Goal: Find specific page/section: Find specific page/section

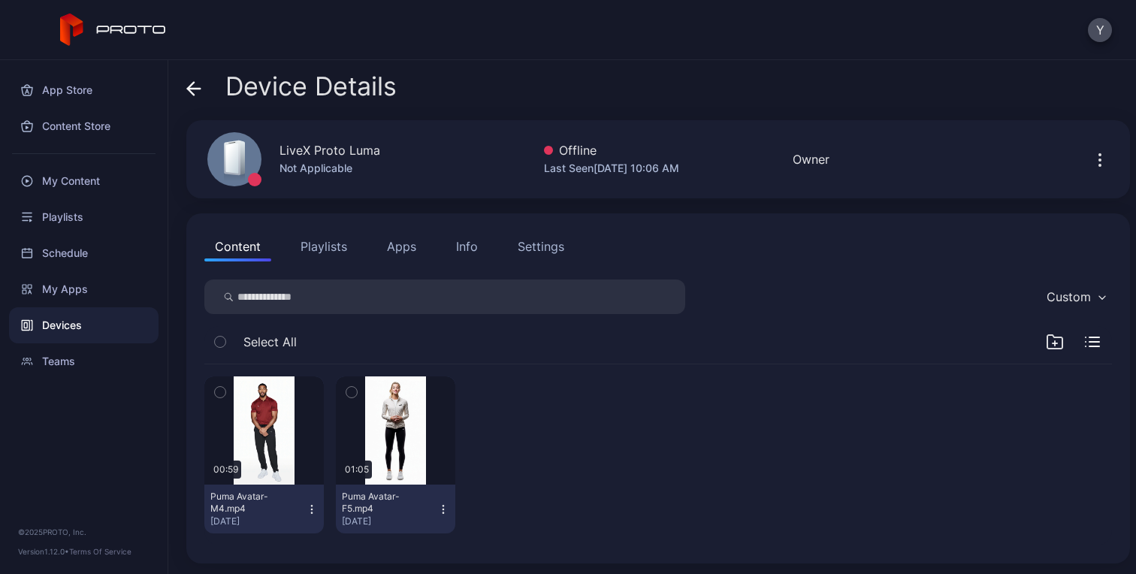
scroll to position [2, 0]
click at [62, 288] on div "My Apps" at bounding box center [83, 289] width 149 height 36
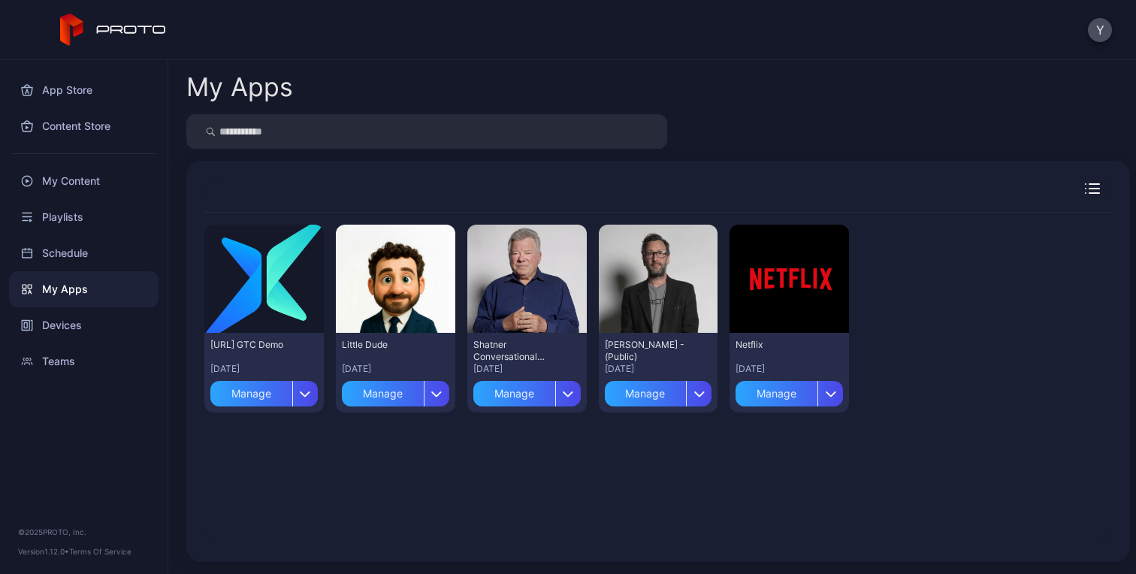
click at [286, 479] on div "Preview [URL] GTC Demo [DATE] Manage Preview Little Dude [DATE] Manage Preview …" at bounding box center [657, 378] width 907 height 331
click at [499, 356] on div "Shatner Conversational Persona - (Proto Internal)" at bounding box center [514, 351] width 83 height 24
click at [494, 348] on div "Shatner Conversational Persona - (Proto Internal)" at bounding box center [514, 351] width 83 height 24
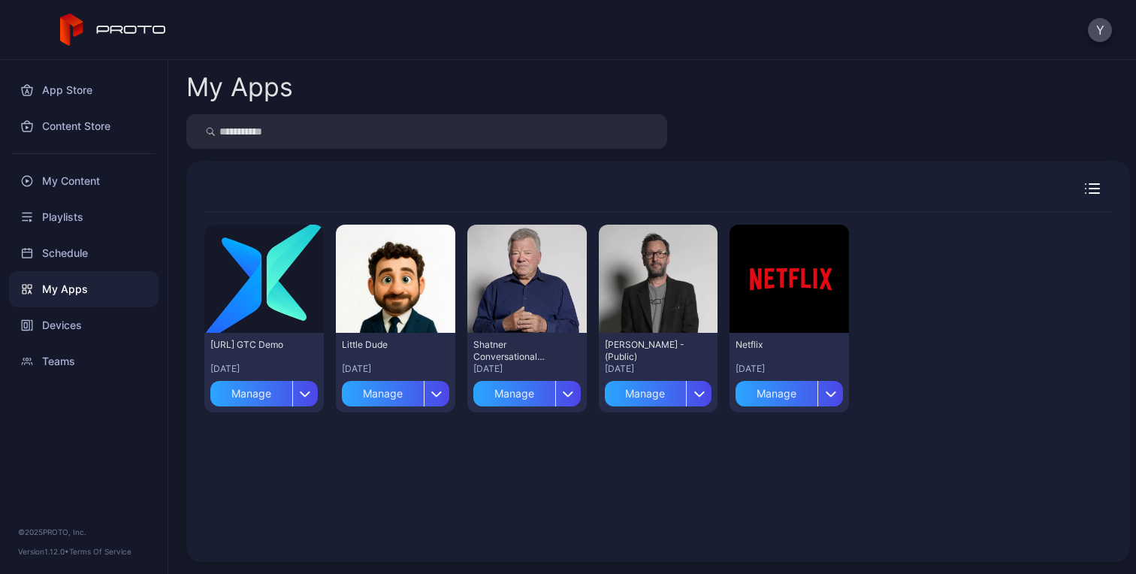
click at [500, 460] on div "Preview LiveX.ai GTC Demo Aug 20, 2025 Manage Preview Little Dude Aug 20, 2025 …" at bounding box center [657, 378] width 907 height 331
